Goal: Check status: Check status

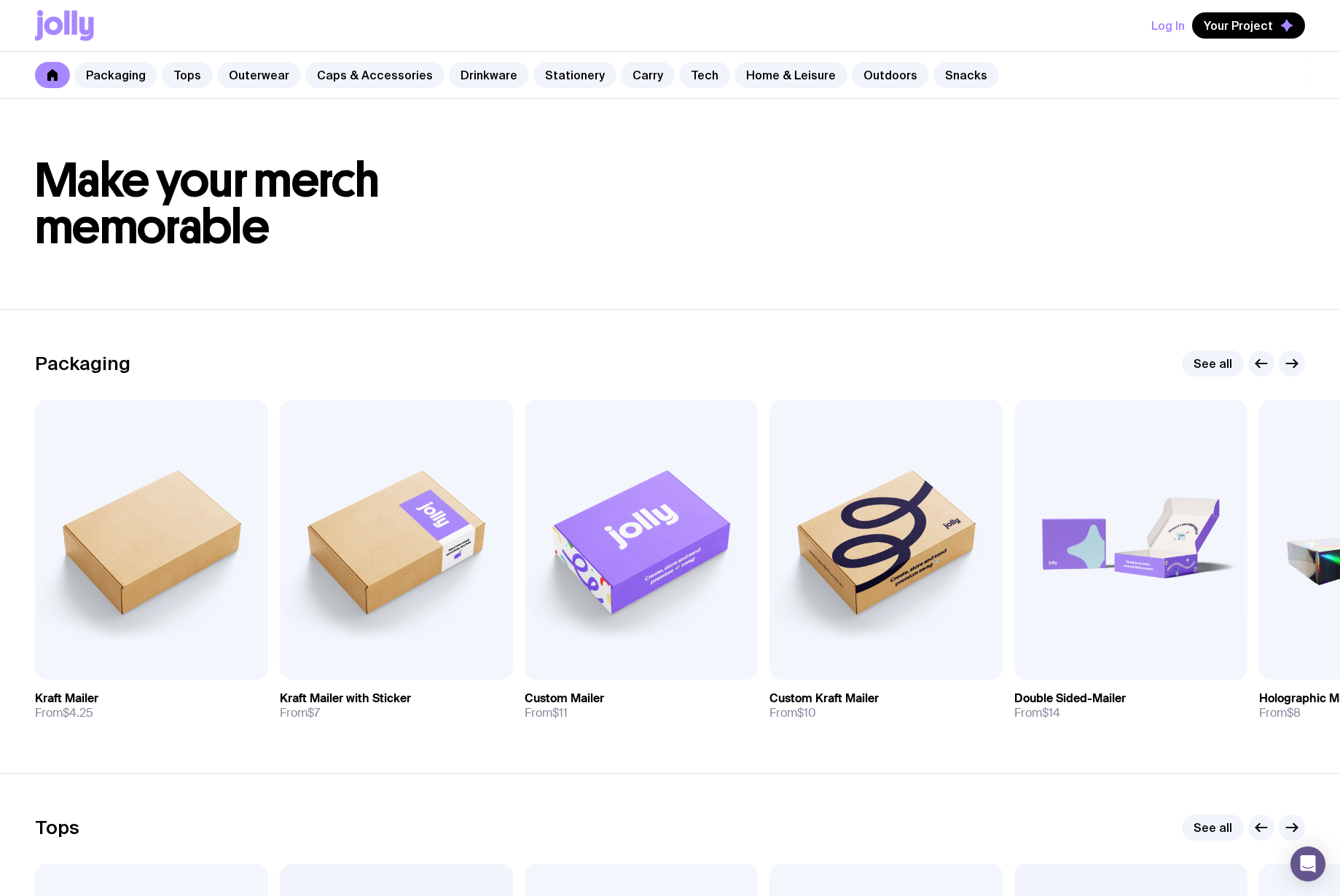
click at [1178, 34] on button "Log In" at bounding box center [1168, 25] width 34 height 26
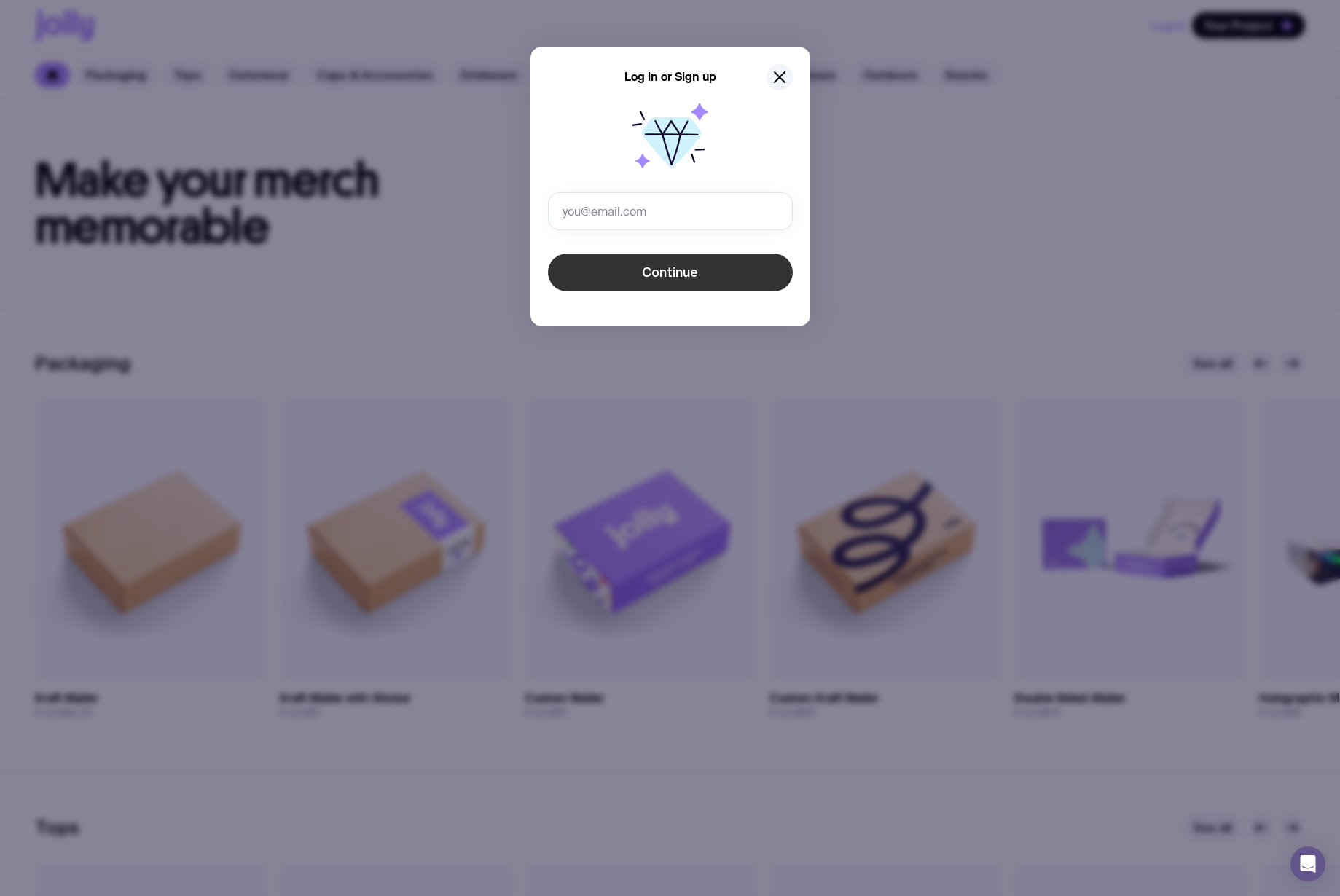
click at [595, 276] on button "Continue" at bounding box center [670, 272] width 244 height 38
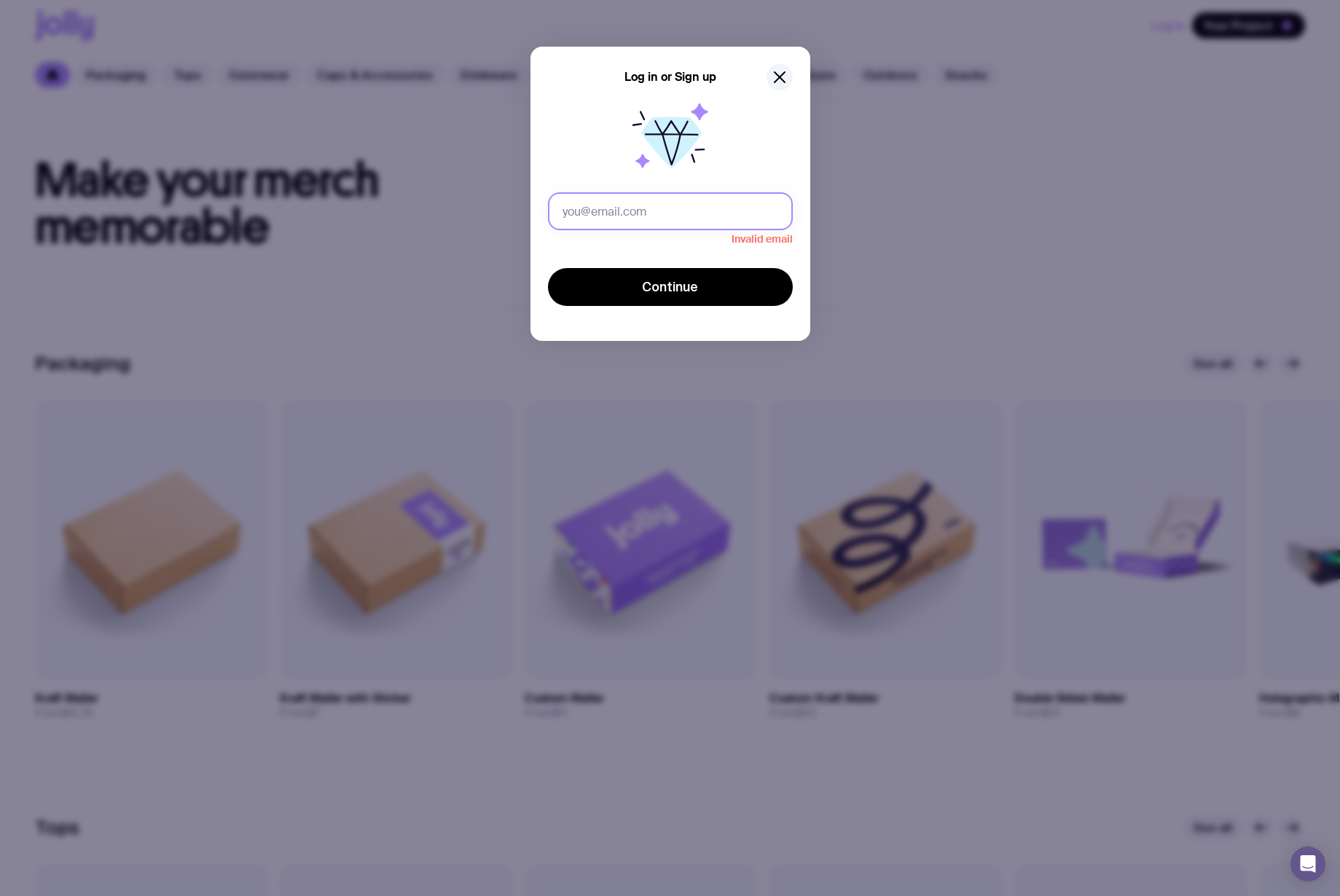
click at [716, 220] on input "text" at bounding box center [670, 211] width 244 height 38
type input "[EMAIL_ADDRESS][DOMAIN_NAME]"
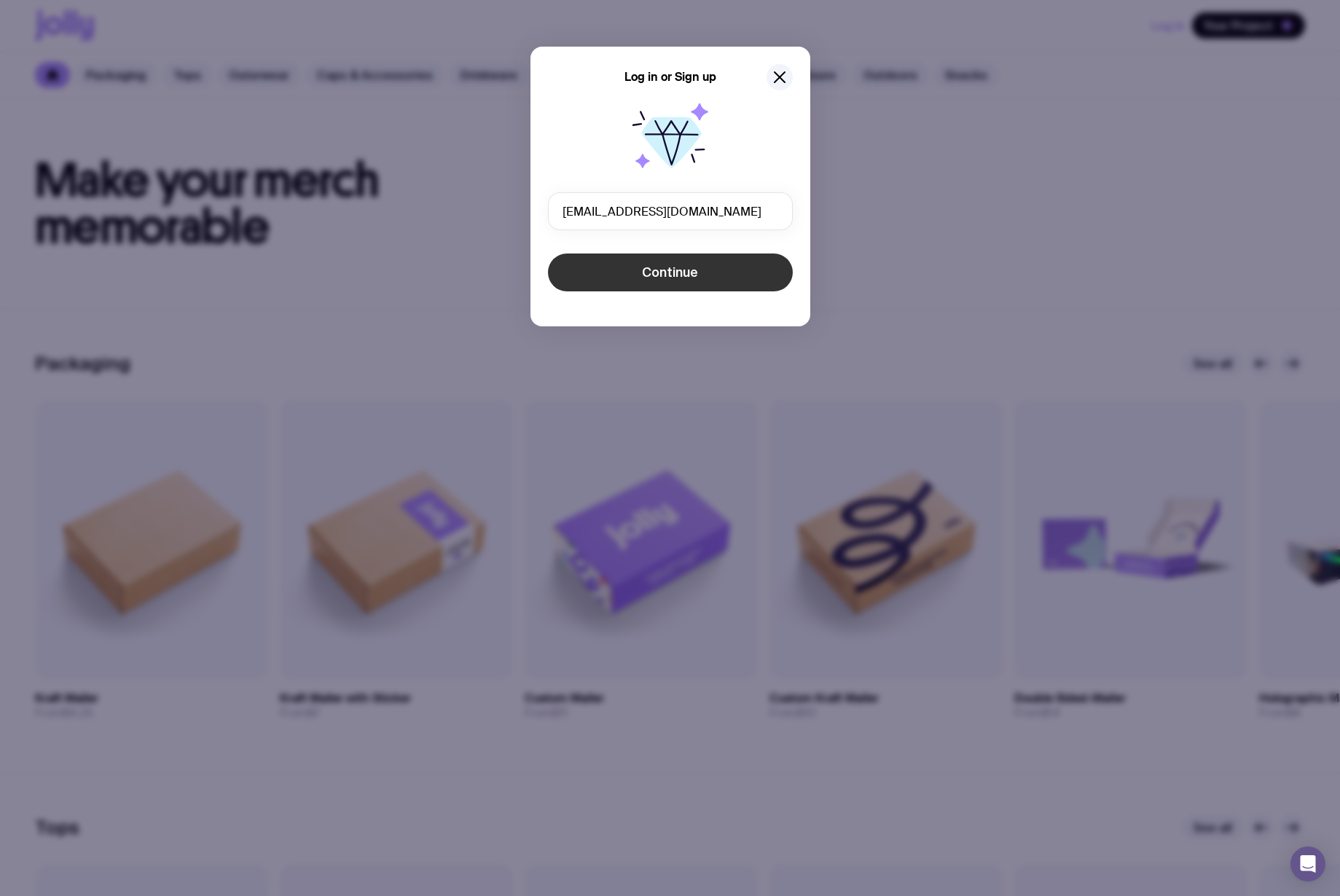
click at [725, 282] on button "Continue" at bounding box center [670, 272] width 244 height 38
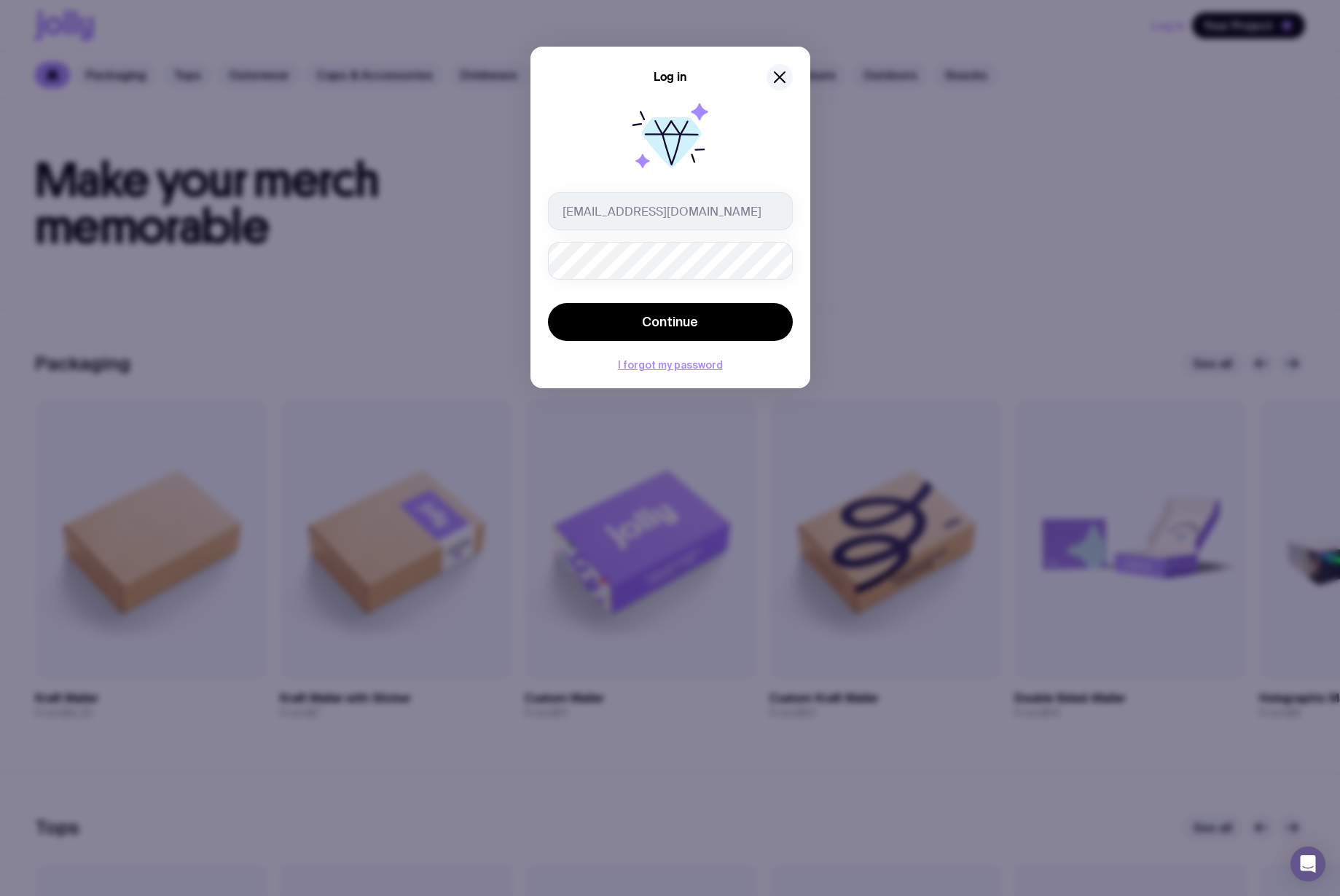
click at [548, 303] on button "Continue" at bounding box center [670, 322] width 244 height 38
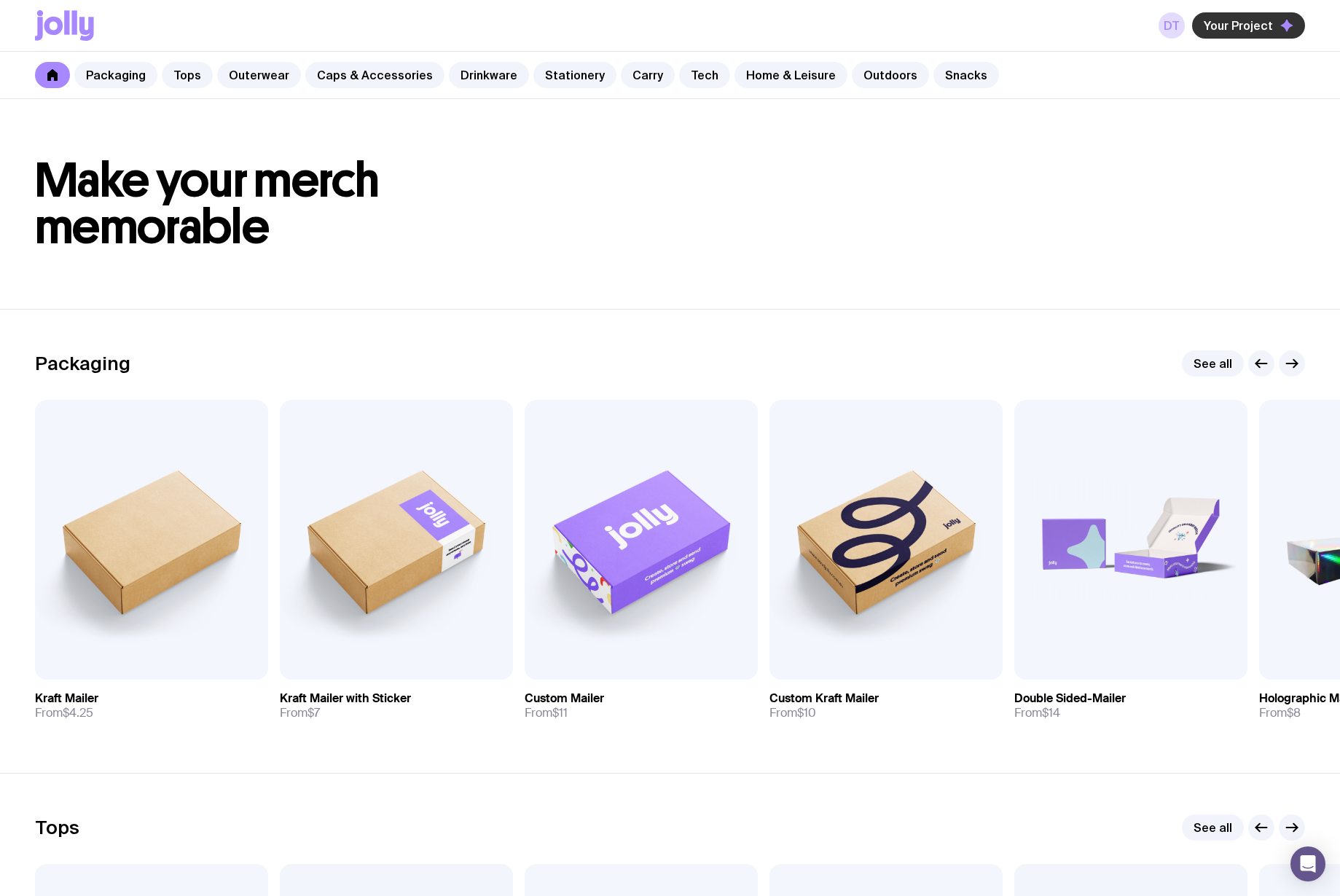
click at [1253, 29] on span "Your Project" at bounding box center [1238, 25] width 69 height 14
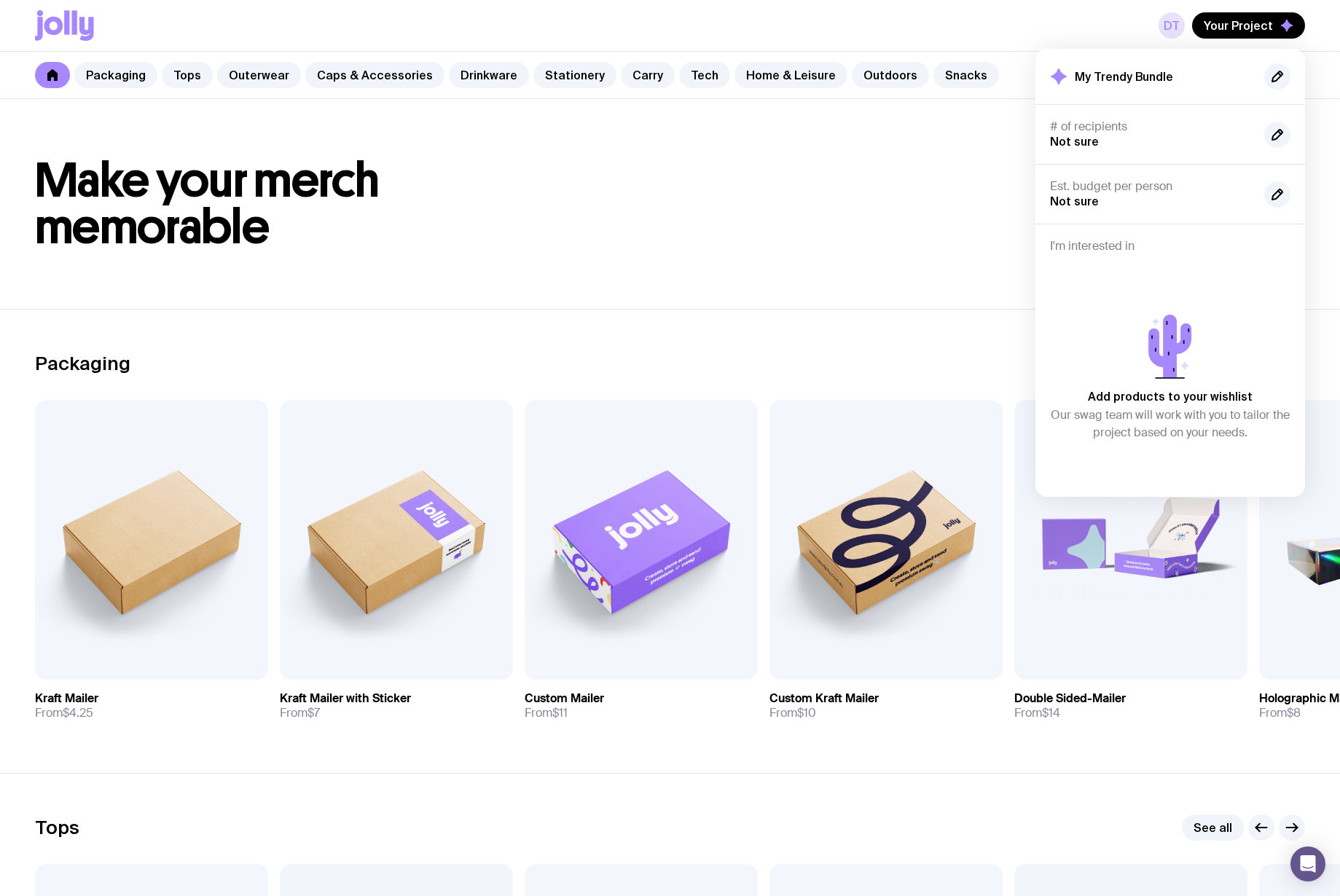
click at [1184, 23] on link "DT" at bounding box center [1171, 25] width 26 height 26
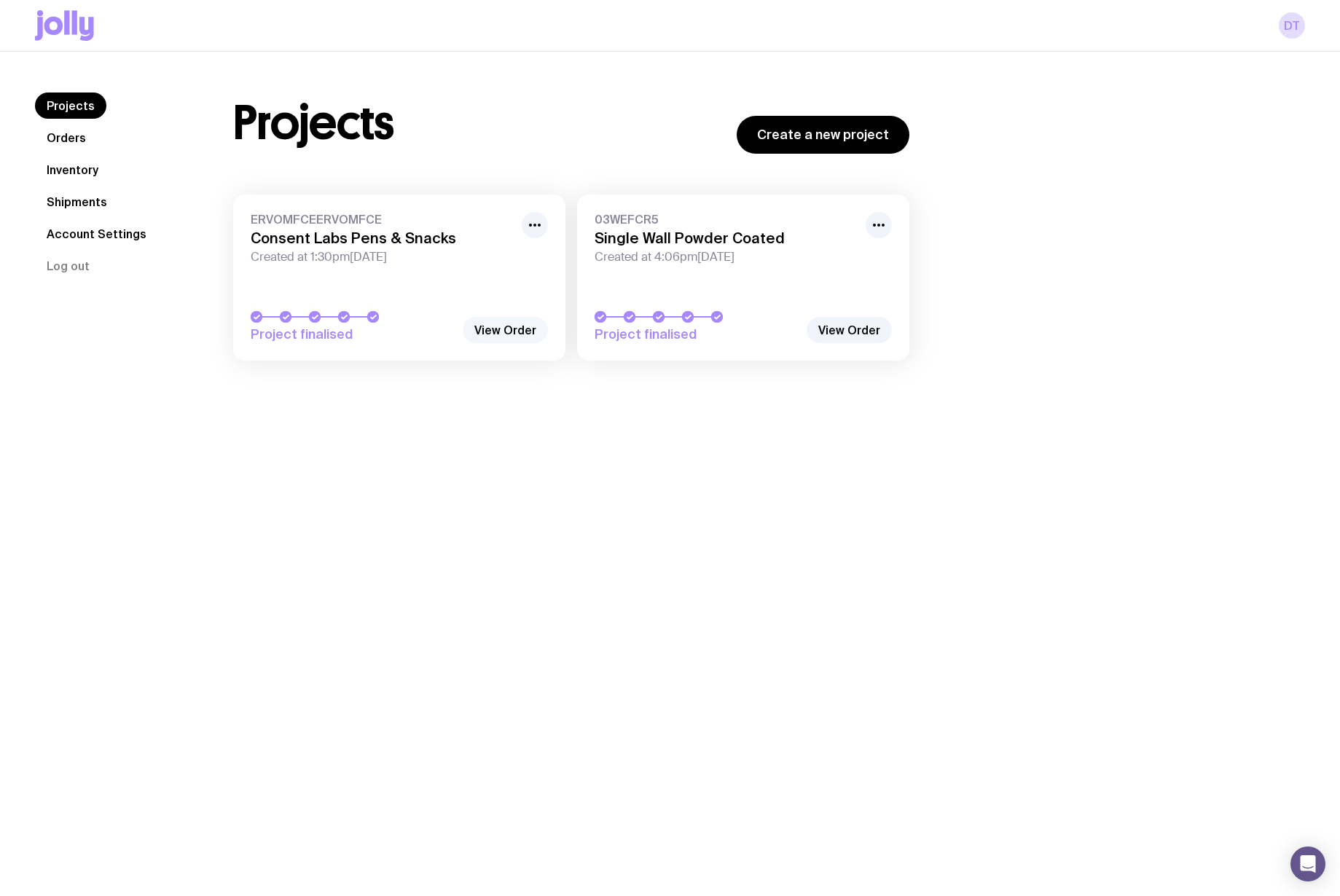
click at [509, 333] on link "View Order" at bounding box center [505, 330] width 85 height 26
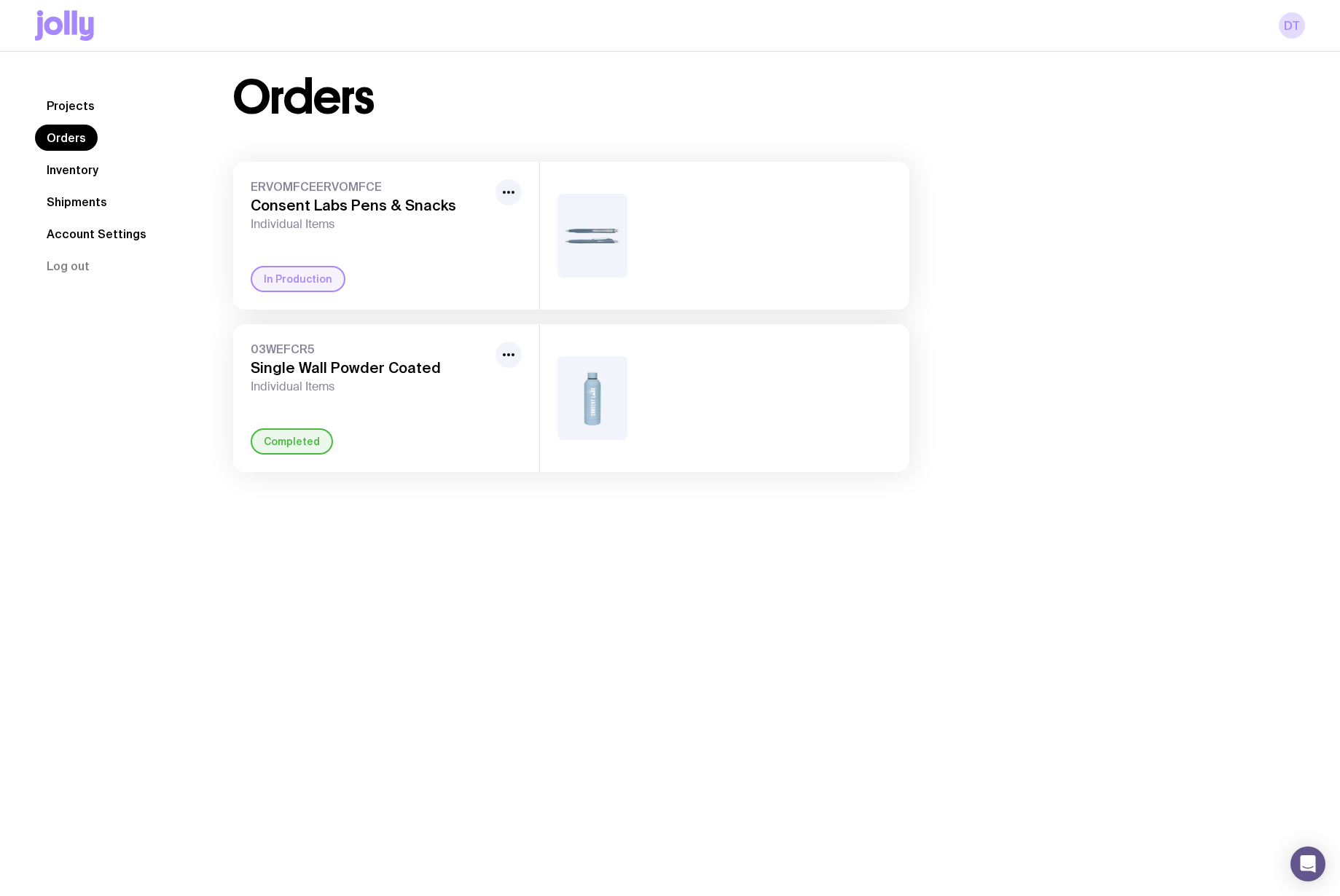
scroll to position [19, 0]
click at [508, 197] on icon "button" at bounding box center [508, 190] width 18 height 18
click at [432, 125] on div "Orders ERVOMFCEERVOMFCE Consent Labs Pens & Snacks Individual Items Rename In P…" at bounding box center [571, 272] width 746 height 398
click at [72, 200] on link "Shipments" at bounding box center [76, 201] width 84 height 26
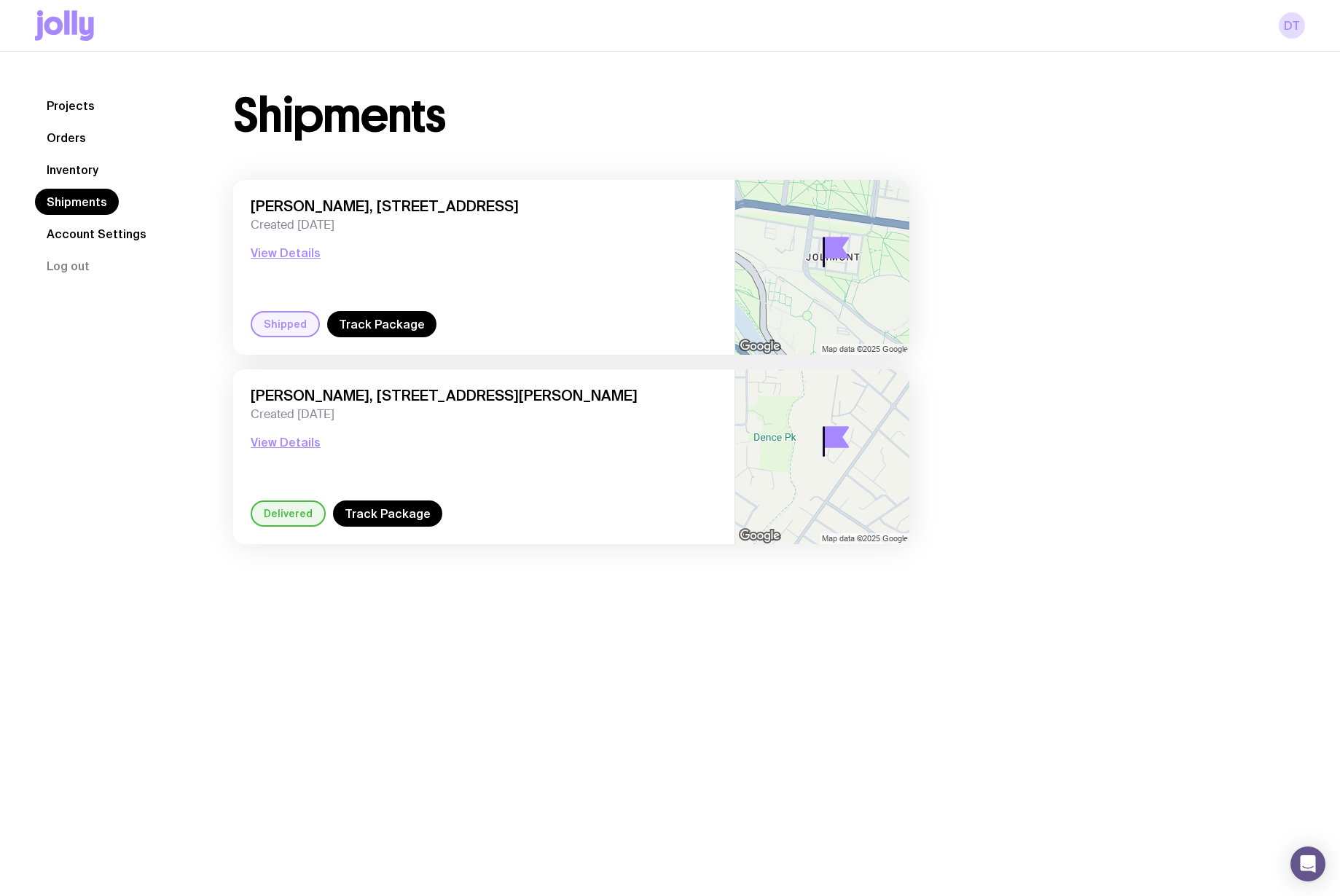
click at [91, 176] on link "Inventory" at bounding box center [72, 169] width 75 height 26
